Goal: Information Seeking & Learning: Learn about a topic

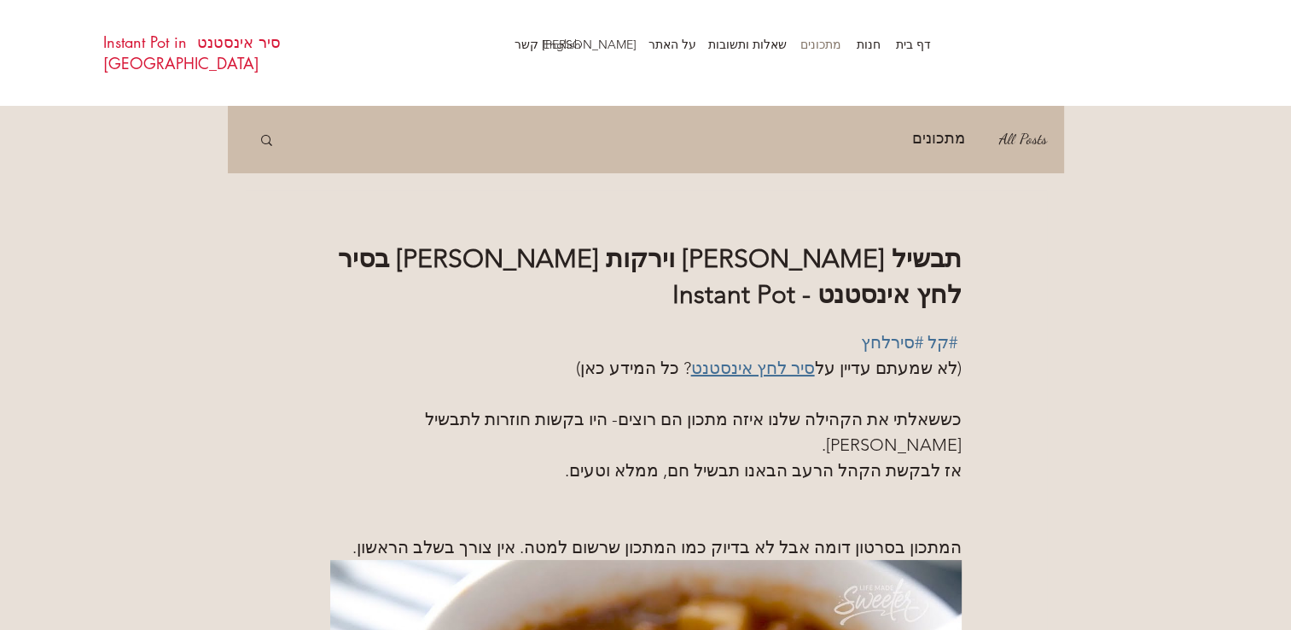
click at [829, 39] on p "מתכונים" at bounding box center [821, 45] width 58 height 26
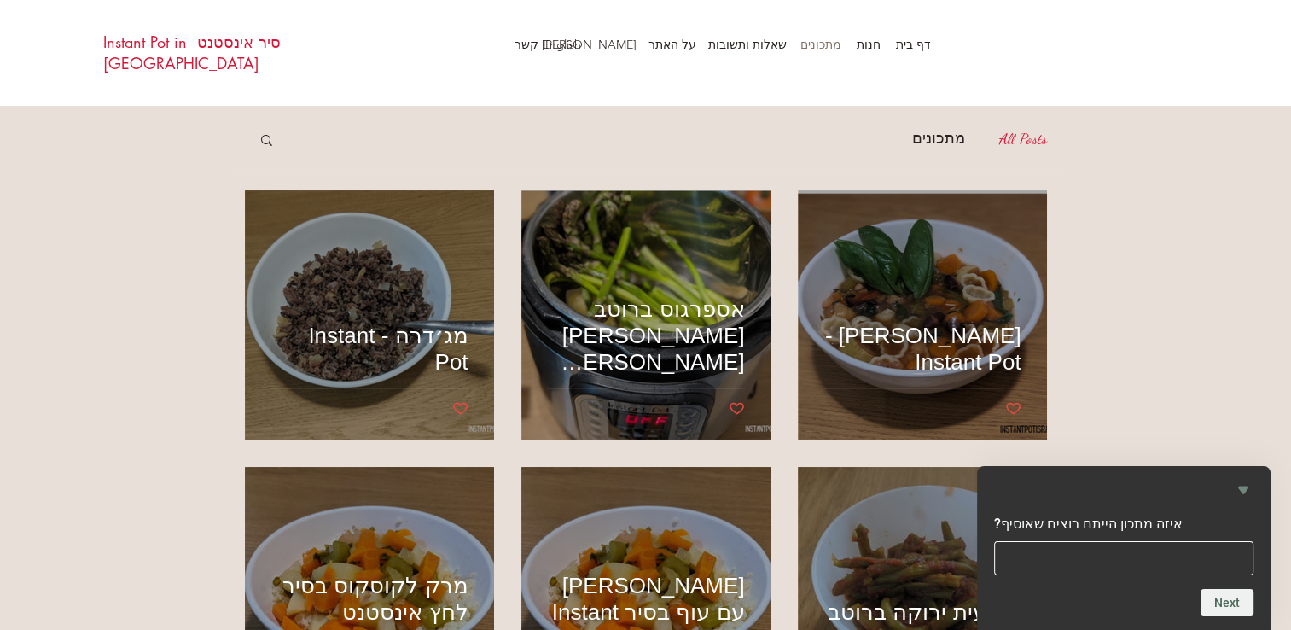
click at [1245, 484] on icon "Hide survey" at bounding box center [1243, 490] width 20 height 20
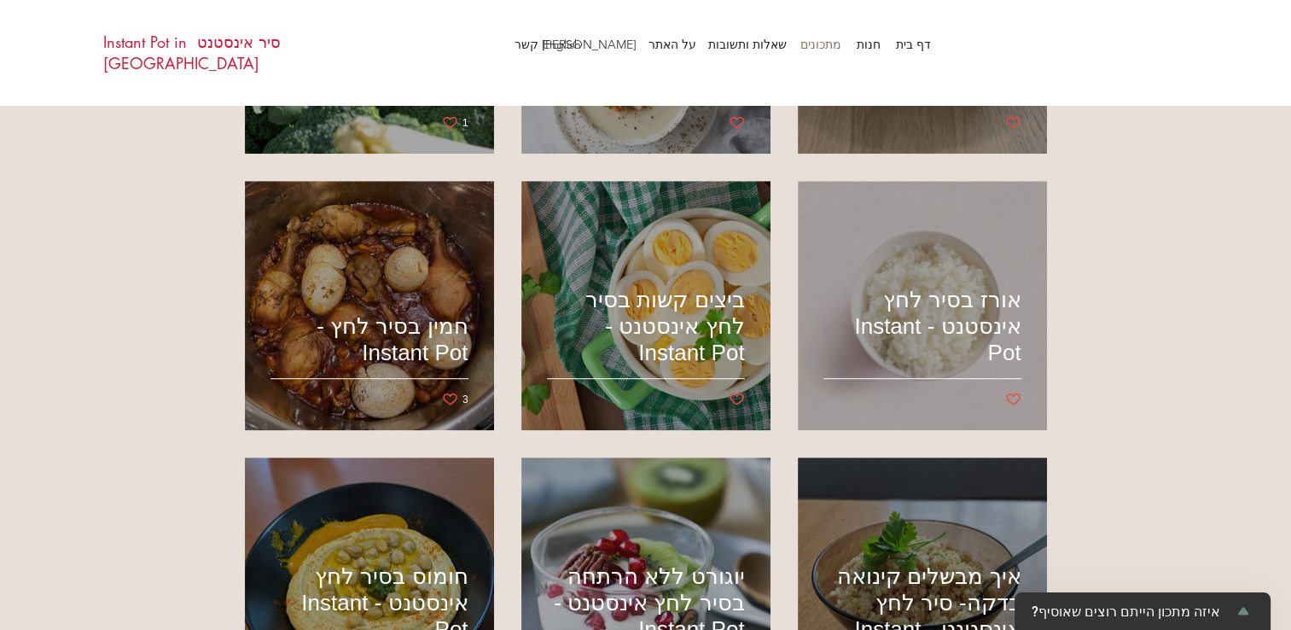
scroll to position [939, 0]
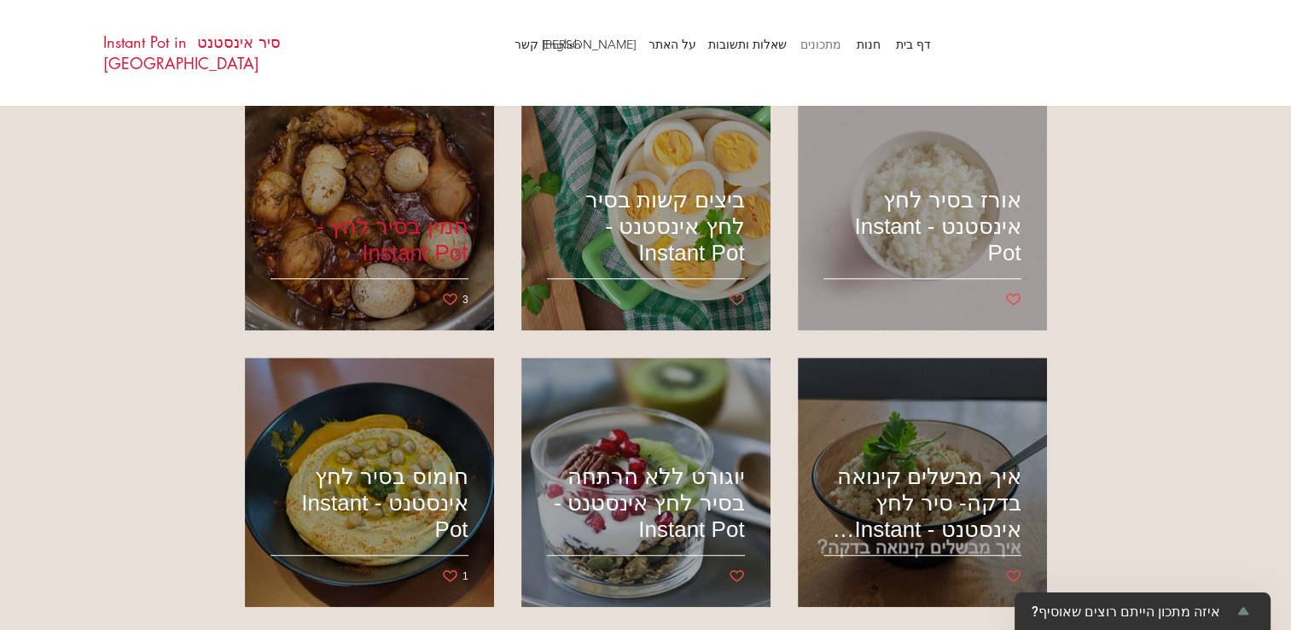
click at [369, 218] on h2 "חמין בסיר לחץ - Instant Pot" at bounding box center [370, 239] width 198 height 53
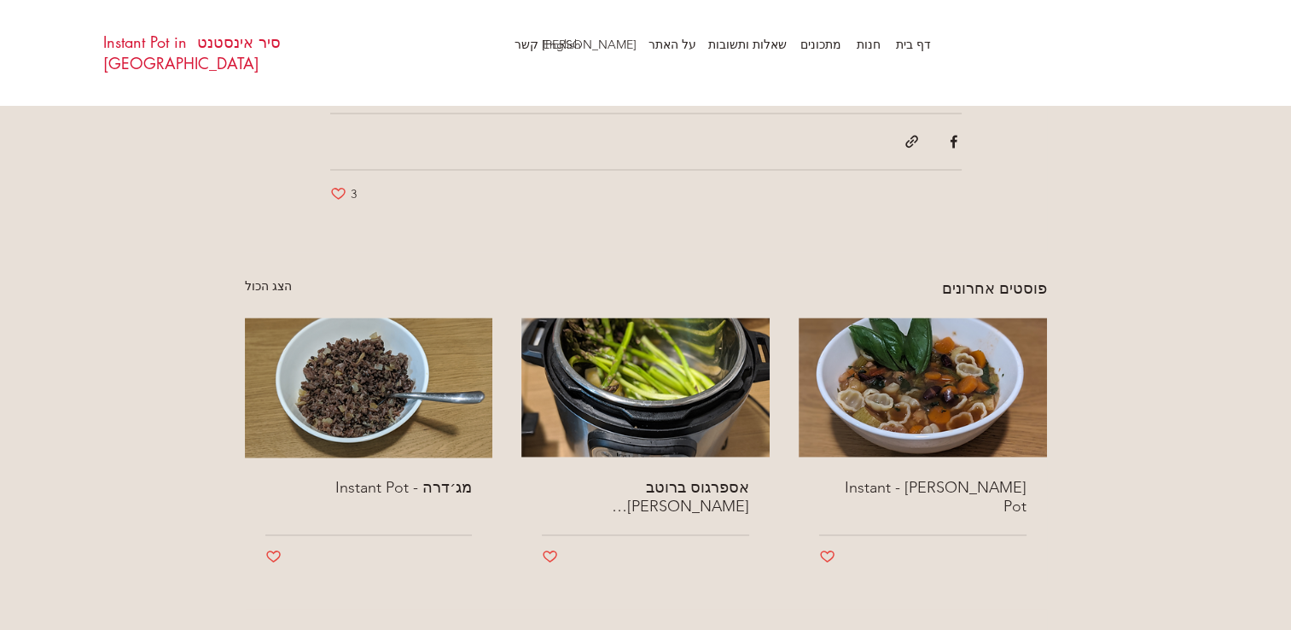
scroll to position [2646, 0]
